Goal: Feedback & Contribution: Submit feedback/report problem

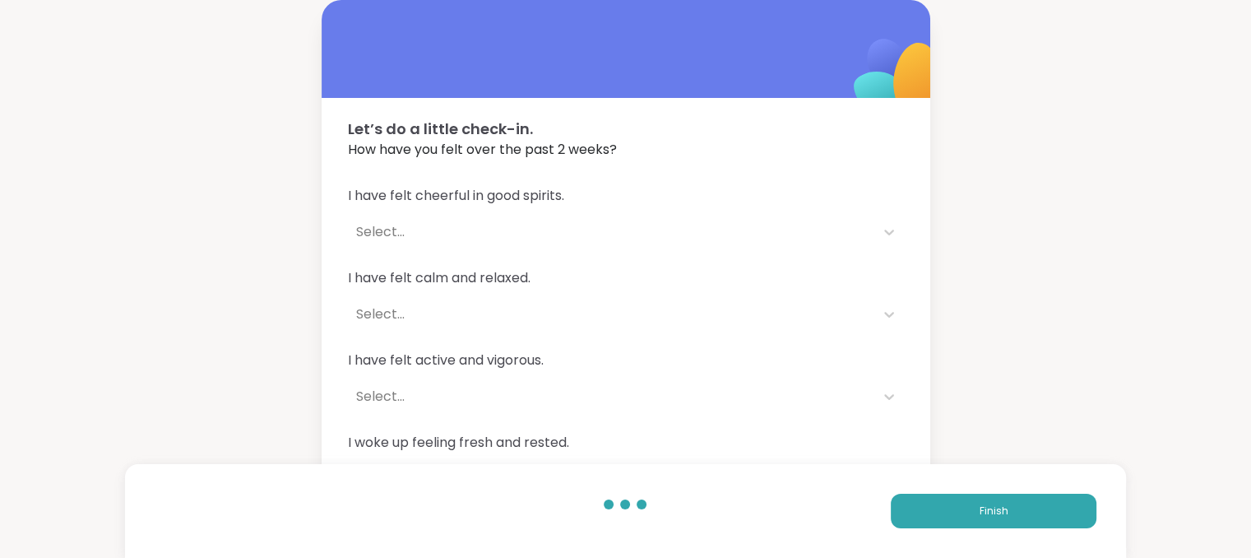
click at [495, 201] on span "I have felt cheerful in good spirits." at bounding box center [626, 196] width 556 height 20
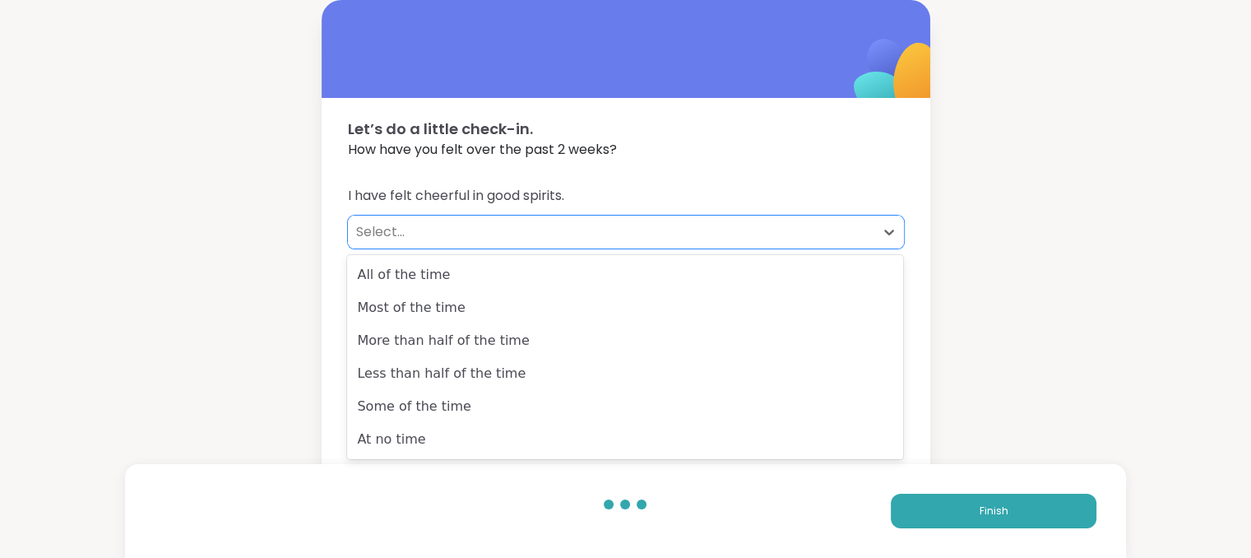
click at [383, 240] on div "Select..." at bounding box center [611, 232] width 510 height 20
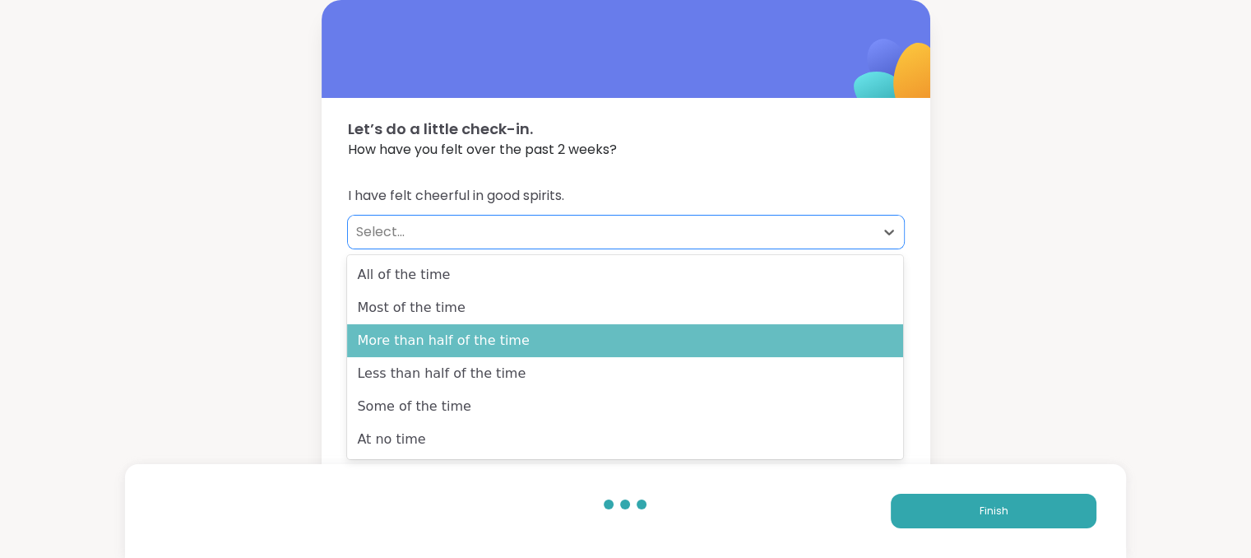
click at [403, 342] on div "More than half of the time" at bounding box center [625, 340] width 556 height 33
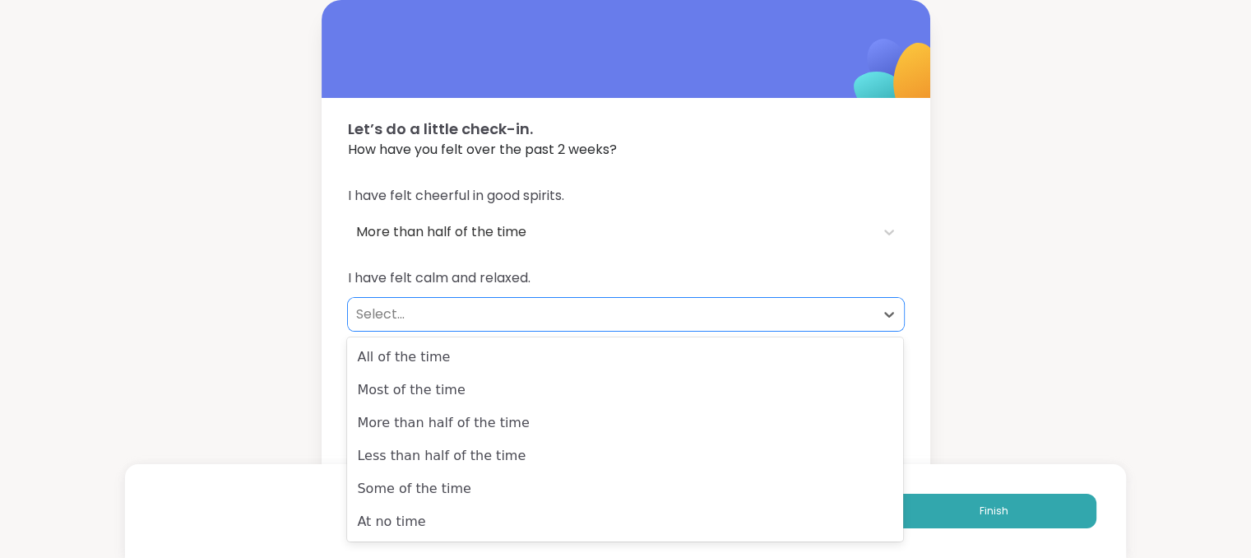
click at [385, 304] on div "Select..." at bounding box center [611, 314] width 510 height 20
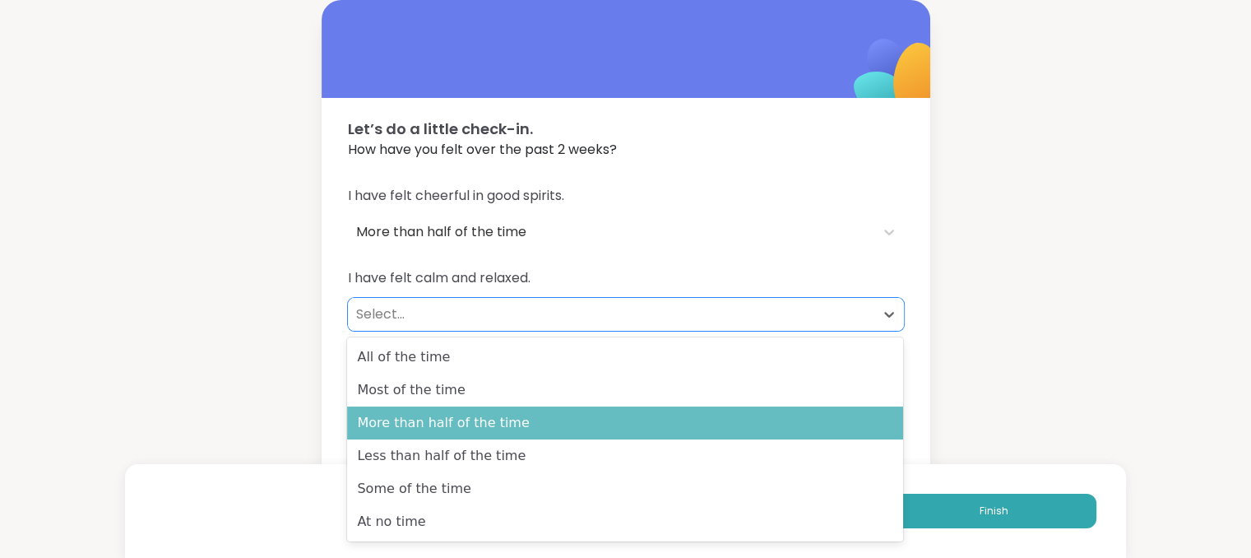
click at [411, 422] on div "More than half of the time" at bounding box center [625, 422] width 556 height 33
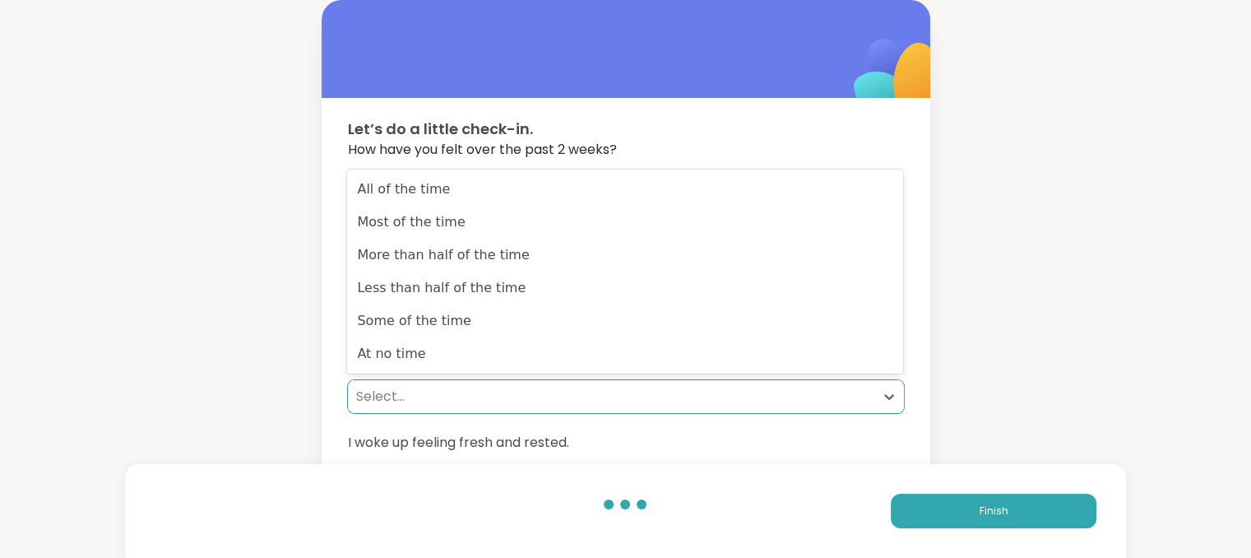
click at [380, 392] on div "Select..." at bounding box center [611, 397] width 510 height 20
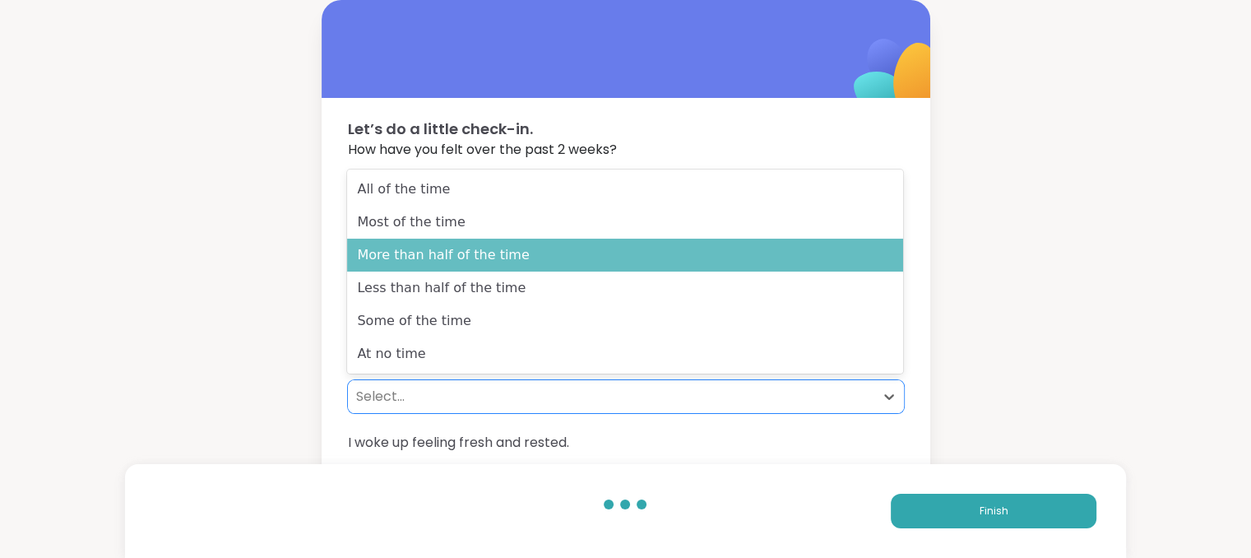
click at [372, 258] on div "More than half of the time" at bounding box center [625, 255] width 556 height 33
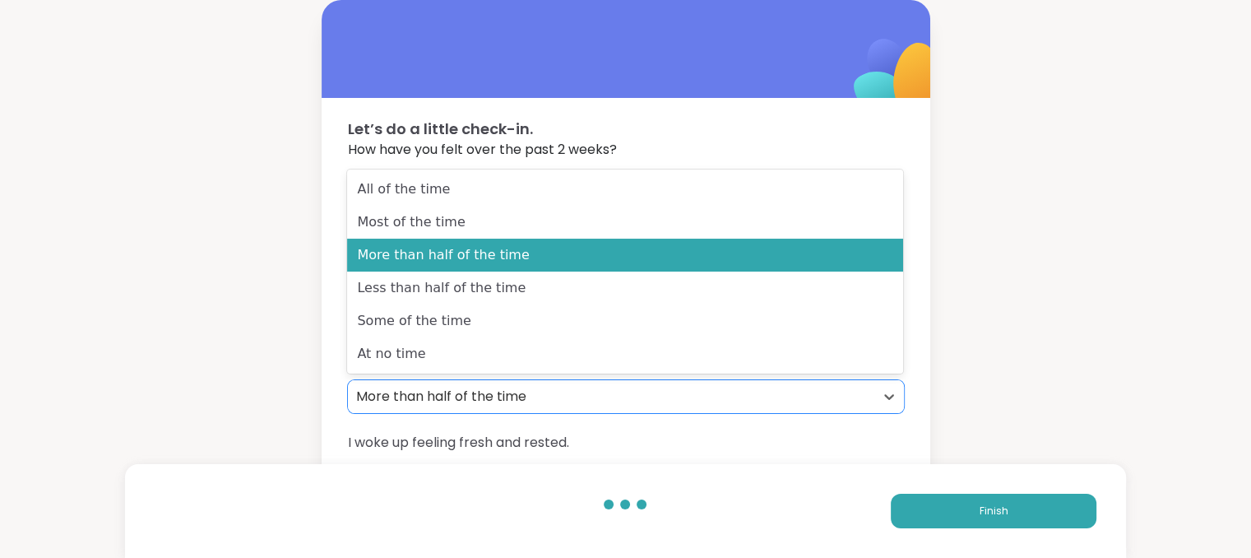
click at [408, 409] on div "More than half of the time" at bounding box center [611, 396] width 527 height 33
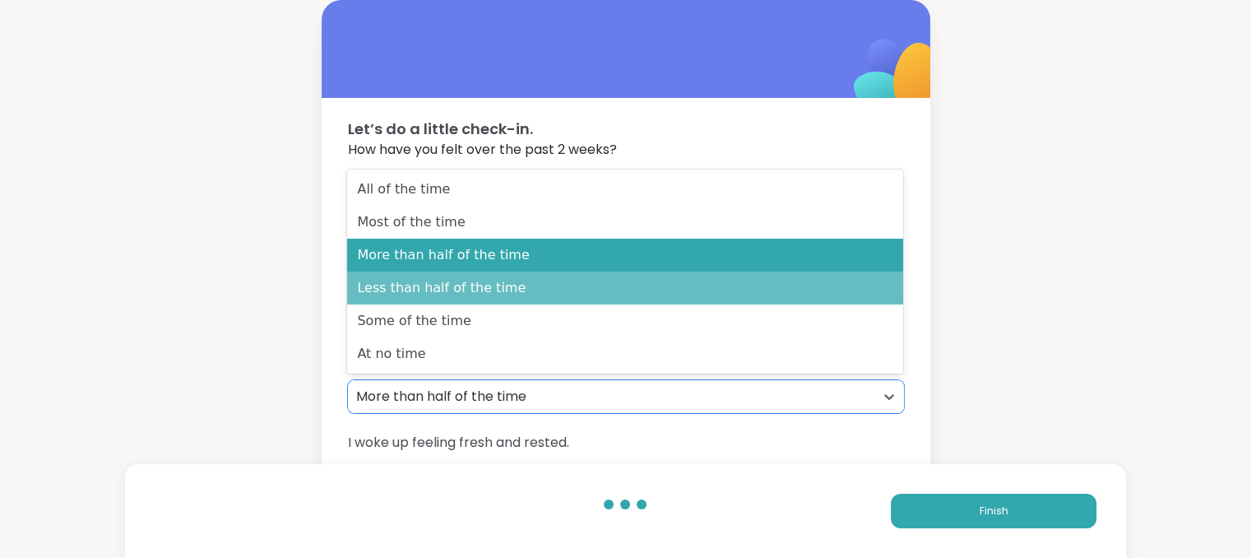
click at [401, 290] on div "Less than half of the time" at bounding box center [625, 287] width 556 height 33
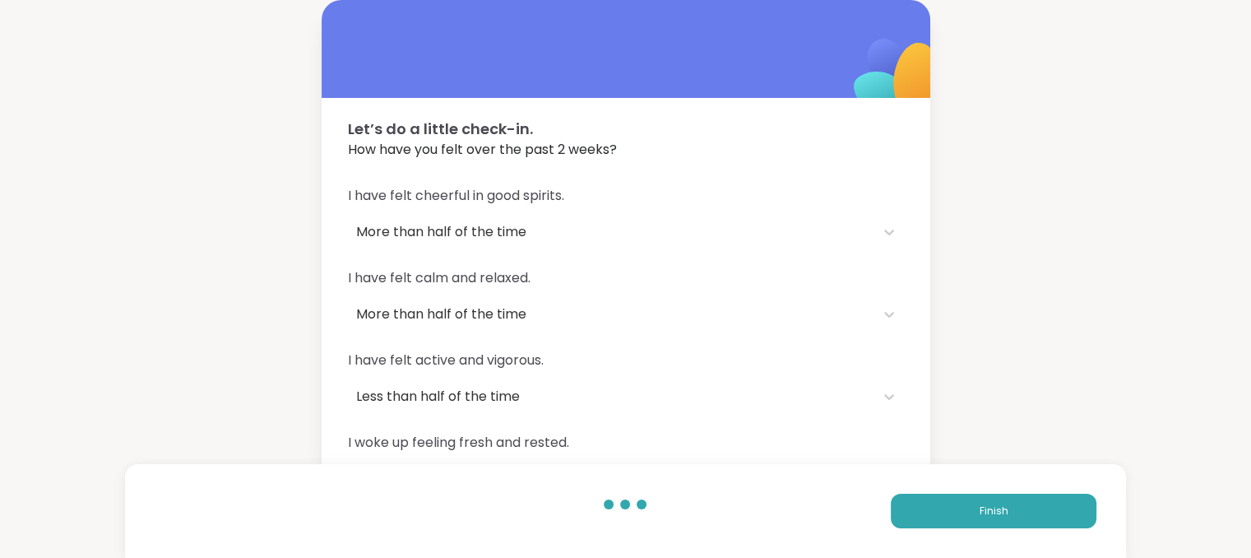
click at [418, 452] on span "I woke up feeling fresh and rested." at bounding box center [626, 443] width 556 height 20
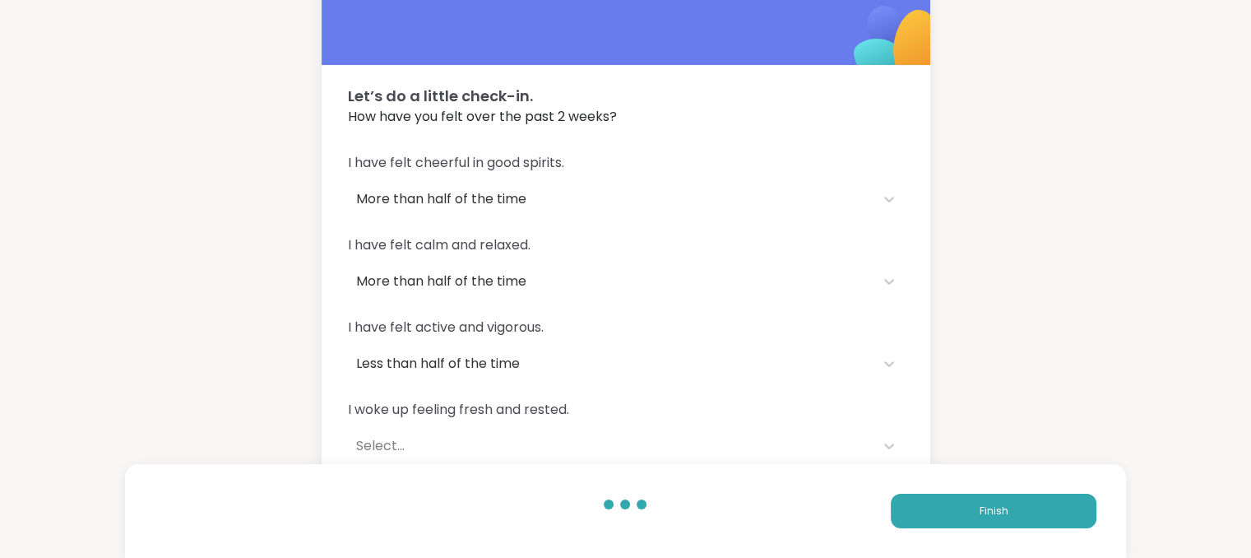
scroll to position [132, 0]
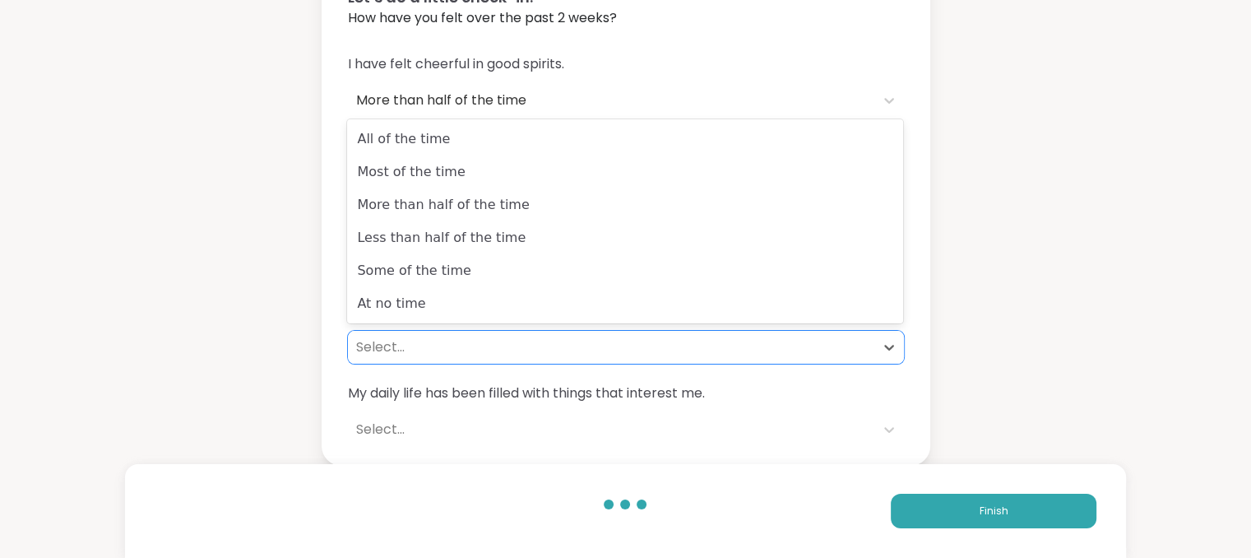
click at [387, 349] on div "Select..." at bounding box center [611, 347] width 510 height 20
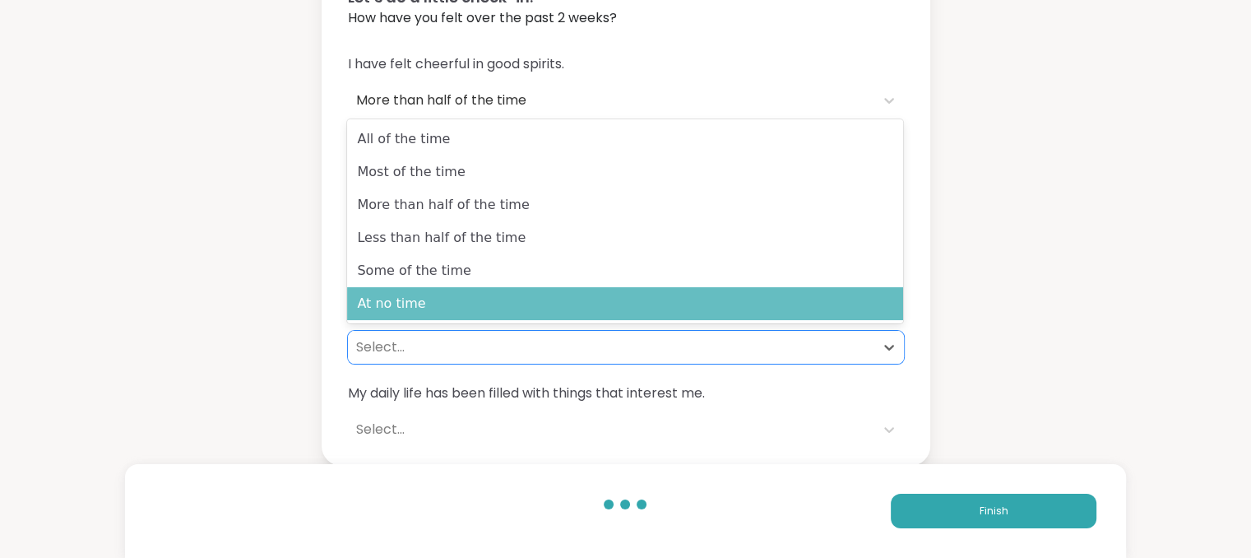
click at [386, 300] on div "At no time" at bounding box center [625, 303] width 556 height 33
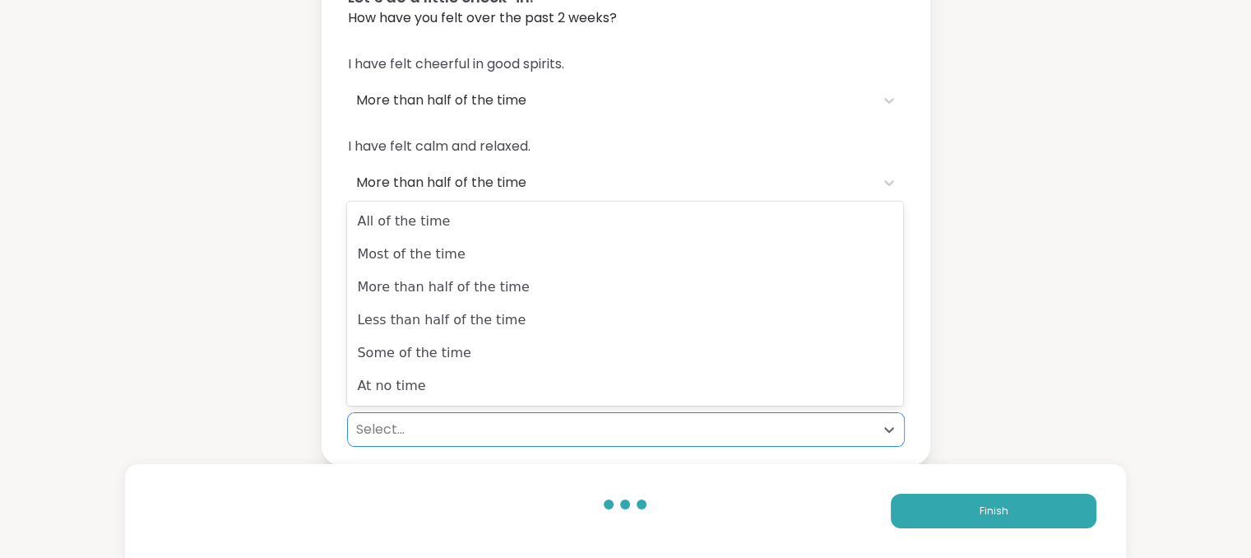
click at [378, 426] on div "Select..." at bounding box center [611, 430] width 510 height 20
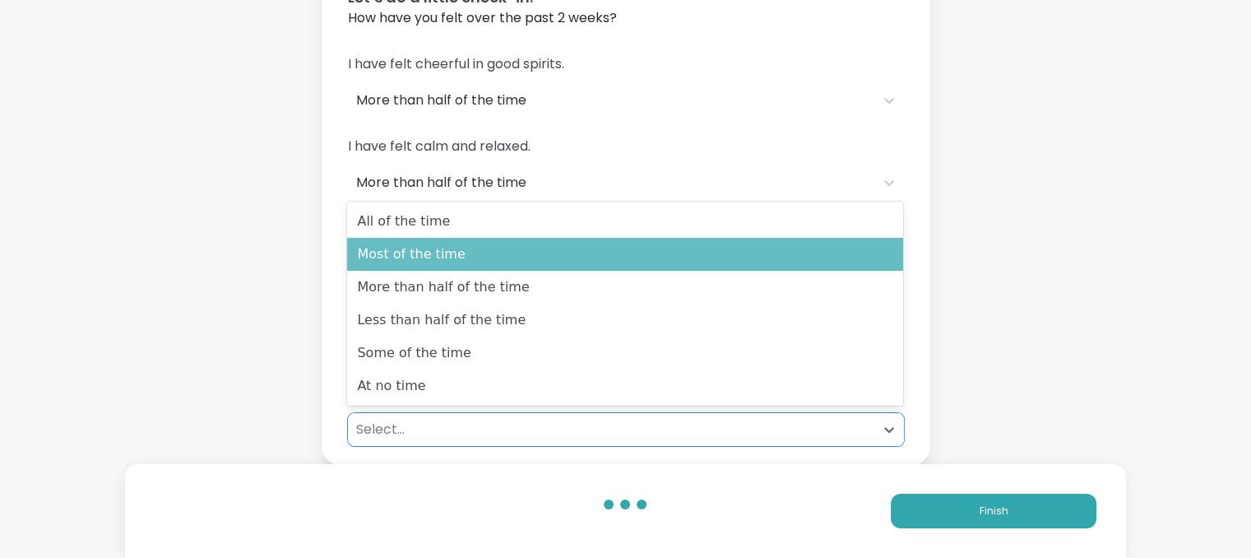
click at [387, 253] on div "Most of the time" at bounding box center [625, 254] width 556 height 33
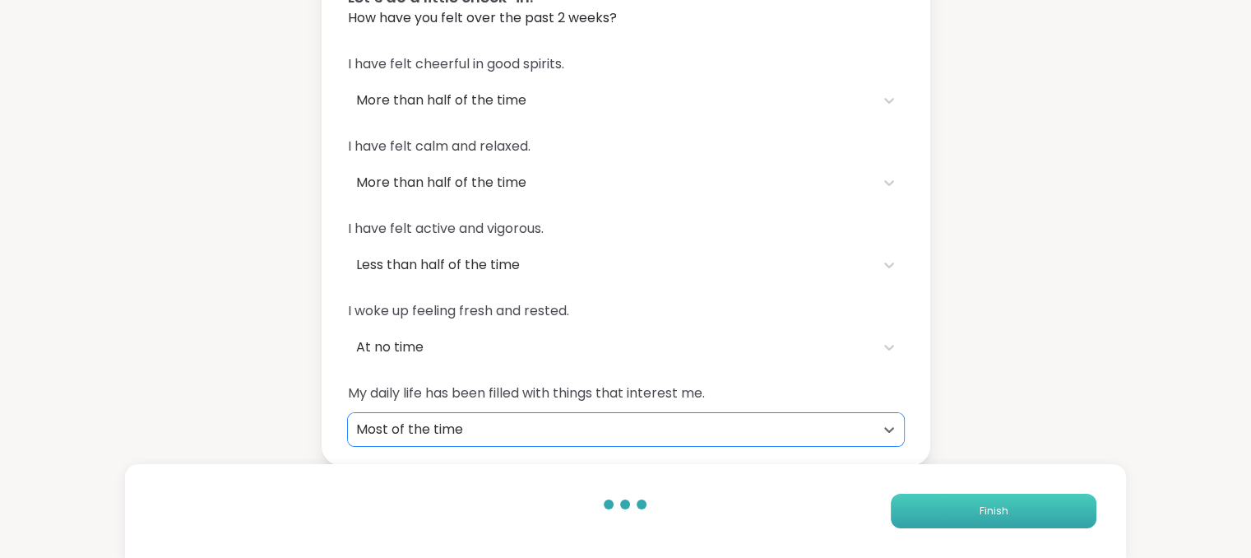
click at [951, 512] on button "Finish" at bounding box center [994, 511] width 206 height 35
